Goal: Ask a question

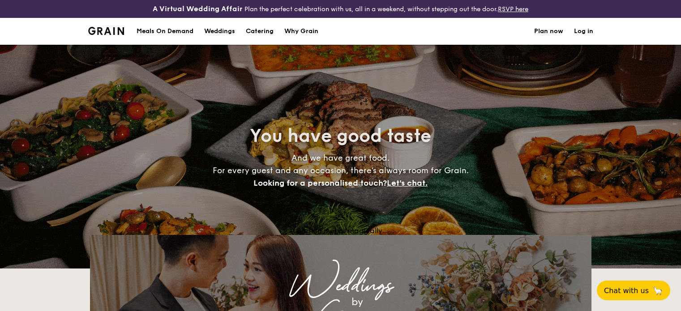
select select
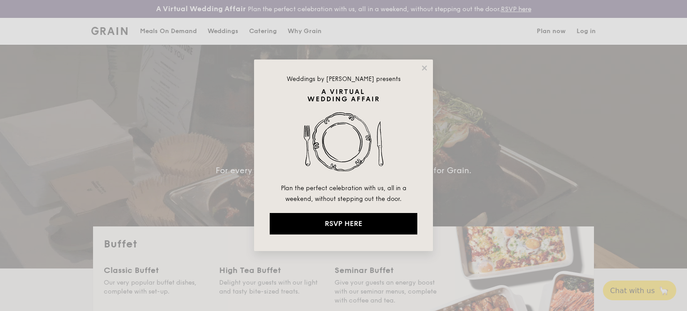
click at [419, 71] on div "Weddings by Grain presents Plan the perfect celebration with us, all in a weeke…" at bounding box center [343, 156] width 179 height 192
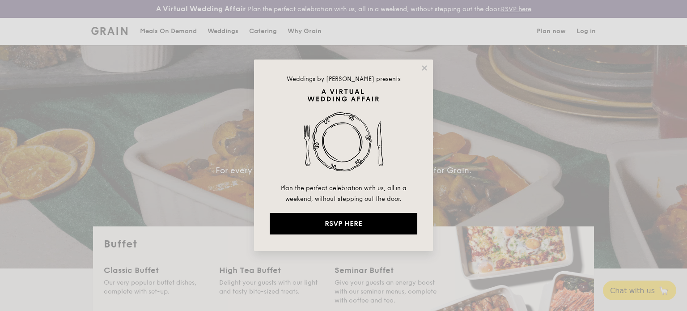
click at [419, 70] on div "Weddings by Grain presents Plan the perfect celebration with us, all in a weeke…" at bounding box center [343, 156] width 179 height 192
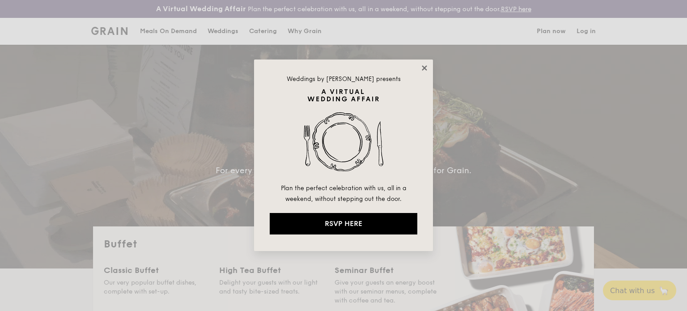
click at [428, 64] on icon at bounding box center [425, 68] width 8 height 8
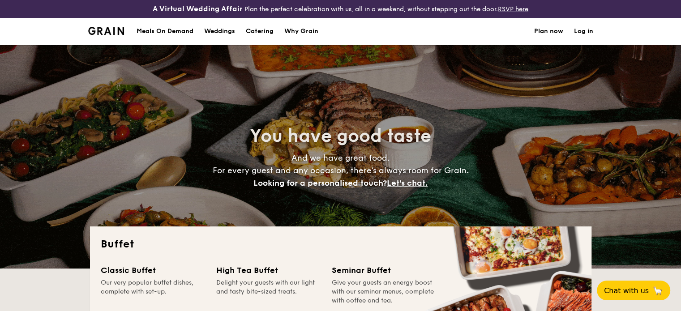
click at [159, 30] on div "Meals On Demand" at bounding box center [164, 31] width 57 height 27
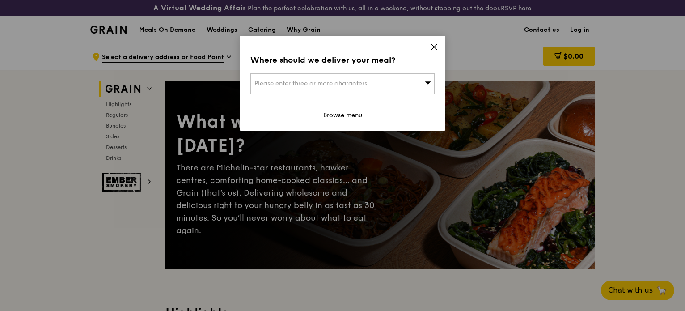
click at [435, 43] on icon at bounding box center [434, 47] width 8 height 8
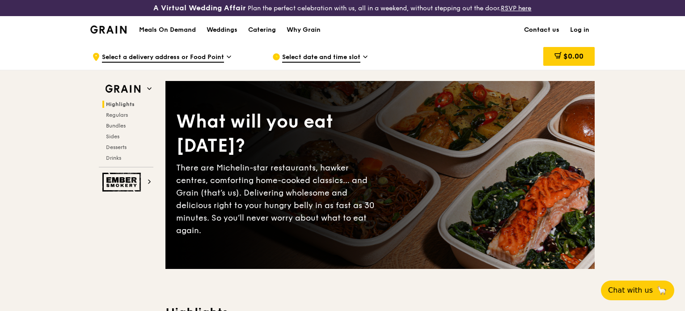
click at [544, 26] on link "Contact us" at bounding box center [542, 30] width 46 height 27
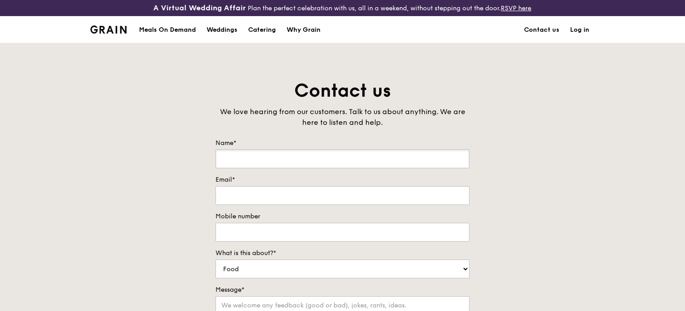
click at [413, 162] on input "Name*" at bounding box center [343, 158] width 254 height 19
click at [242, 160] on input "Name*" at bounding box center [343, 158] width 254 height 19
type input "Grace"
click at [265, 194] on input "Email*" at bounding box center [343, 195] width 254 height 19
type input "[EMAIL_ADDRESS][DOMAIN_NAME]"
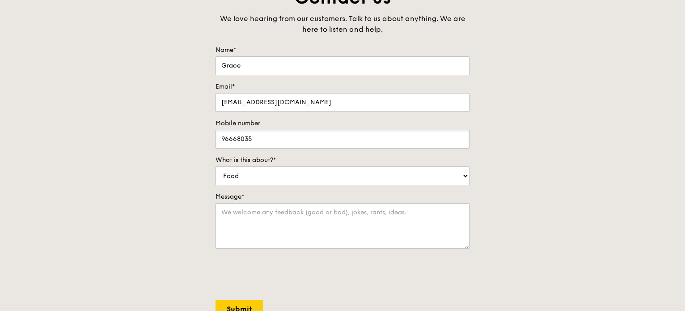
scroll to position [104, 0]
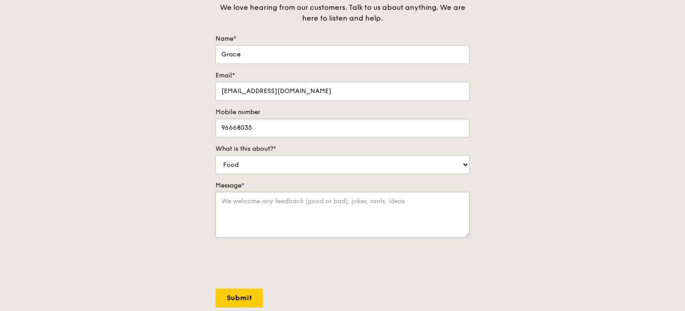
type input "96668035"
click at [304, 227] on textarea "Message*" at bounding box center [343, 215] width 254 height 46
type textarea "D"
paste textarea "they [DEMOGRAPHIC_DATA], no-carb, and vegetarian options"
drag, startPoint x: 294, startPoint y: 200, endPoint x: 284, endPoint y: 197, distance: 10.6
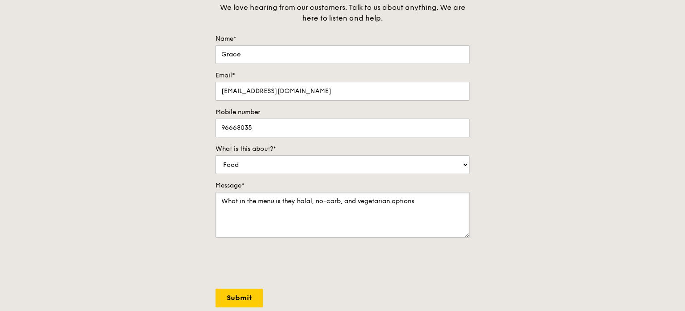
click at [284, 197] on textarea "What in the menu is they halal, no-carb, and vegetarian options" at bounding box center [343, 215] width 254 height 46
click at [421, 191] on div "Message* What in the menu is halal, no-carb, and vegetarian options" at bounding box center [343, 210] width 254 height 58
click at [422, 194] on textarea "What in the menu is halal, no-carb, and vegetarian options" at bounding box center [343, 215] width 254 height 46
click at [378, 200] on textarea "What in the menu is halal, no-carb, and vegetarian options" at bounding box center [343, 215] width 254 height 46
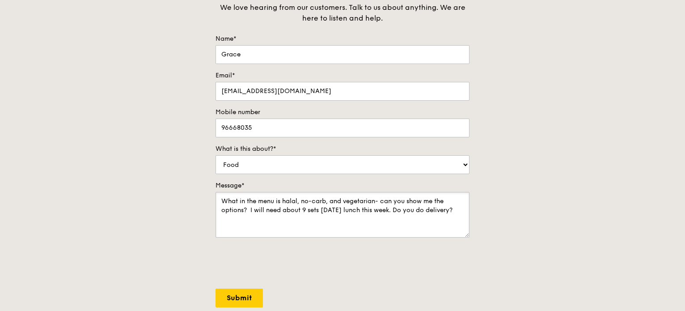
type textarea "What in the menu is halal, no-carb, and vegetarian- can you show me the options…"
click at [249, 234] on textarea "What in the menu is halal, no-carb, and vegetarian- can you show me the options…" at bounding box center [343, 215] width 254 height 46
click at [226, 298] on input "Submit" at bounding box center [239, 298] width 47 height 19
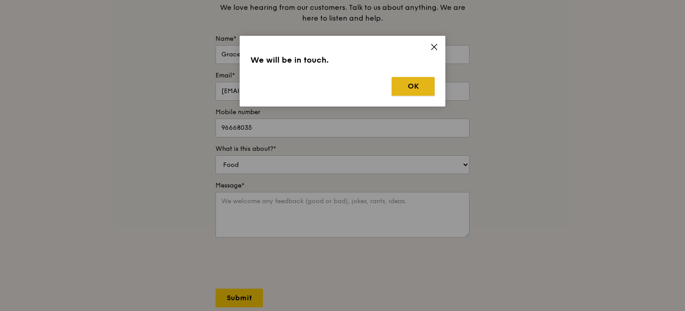
click at [430, 94] on button "OK" at bounding box center [413, 86] width 43 height 19
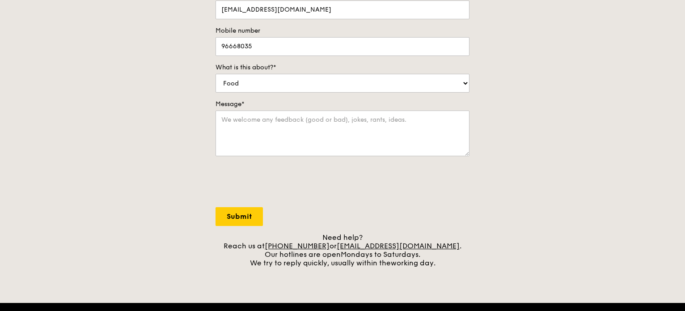
scroll to position [313, 0]
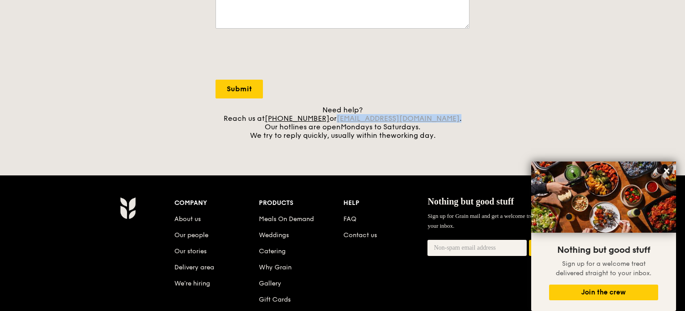
drag, startPoint x: 449, startPoint y: 119, endPoint x: 352, endPoint y: 119, distance: 97.1
click at [352, 119] on div "Need help? Reach us at [PHONE_NUMBER] or [EMAIL_ADDRESS][DOMAIN_NAME] . Our hot…" at bounding box center [343, 123] width 254 height 34
copy div "[EMAIL_ADDRESS][DOMAIN_NAME] ."
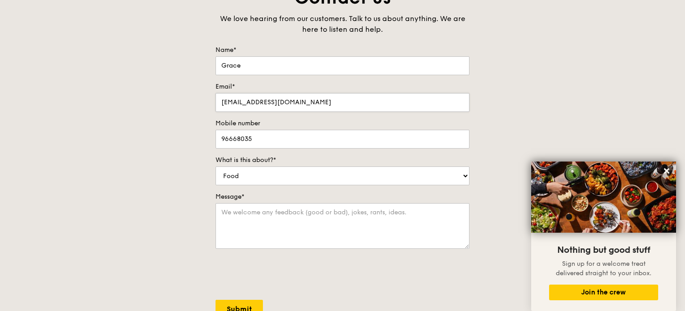
scroll to position [104, 0]
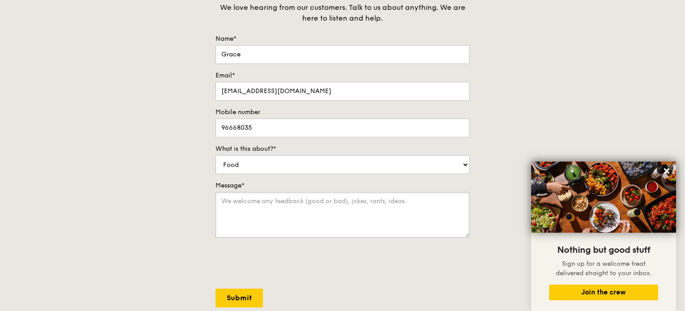
click at [261, 200] on textarea "Message*" at bounding box center [343, 215] width 254 height 46
click at [311, 197] on textarea "Message*" at bounding box center [343, 215] width 254 height 46
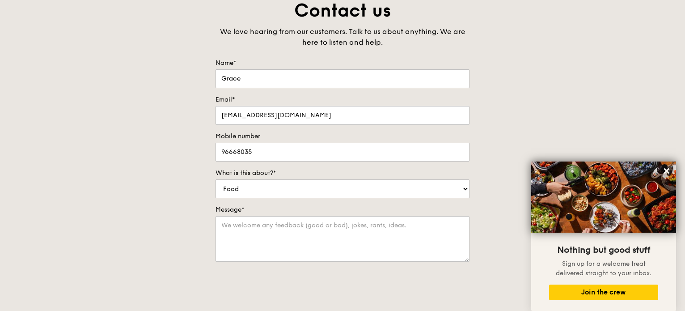
scroll to position [0, 0]
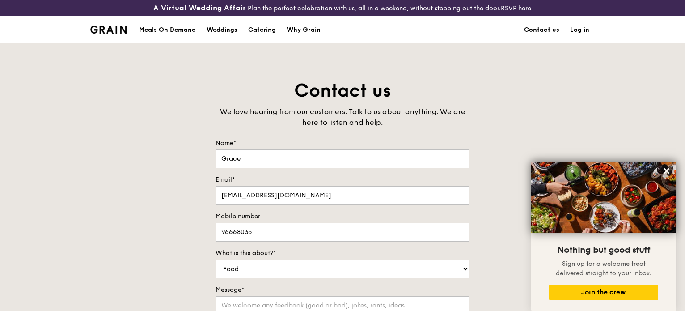
click at [170, 28] on div "Meals On Demand" at bounding box center [167, 30] width 57 height 27
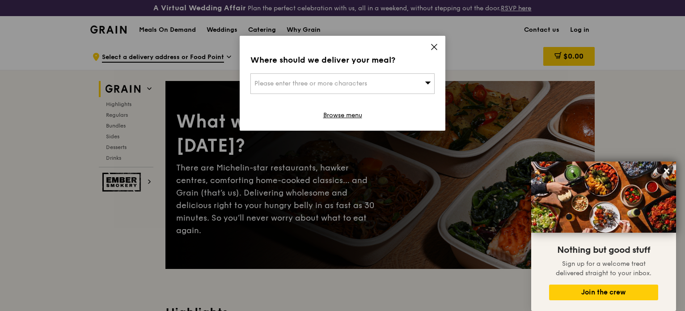
click at [434, 44] on icon at bounding box center [434, 47] width 8 height 8
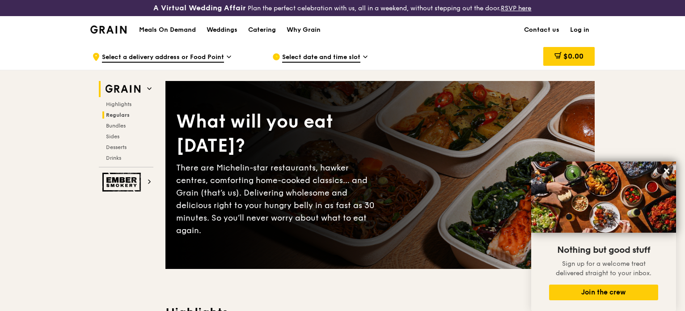
click at [120, 114] on span "Regulars" at bounding box center [118, 115] width 24 height 6
